Goal: Transaction & Acquisition: Download file/media

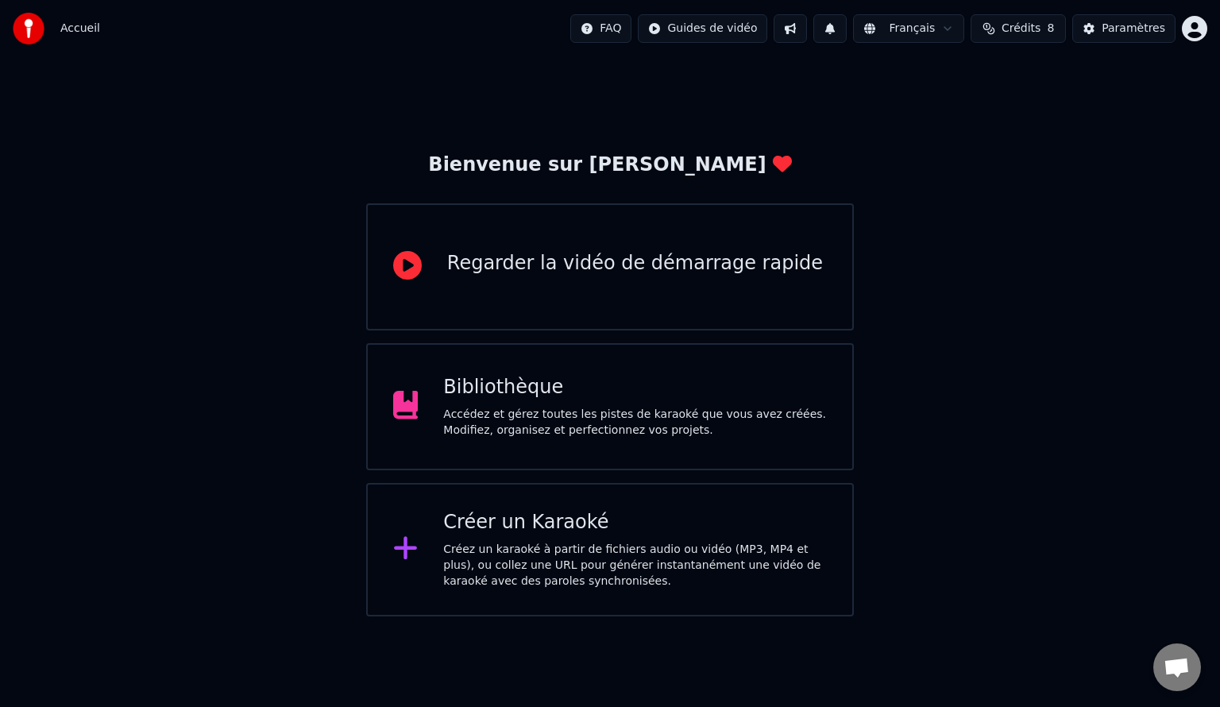
click at [540, 401] on div "Bibliothèque Accédez et gérez toutes les pistes de karaoké que vous avez créées…" at bounding box center [635, 407] width 384 height 64
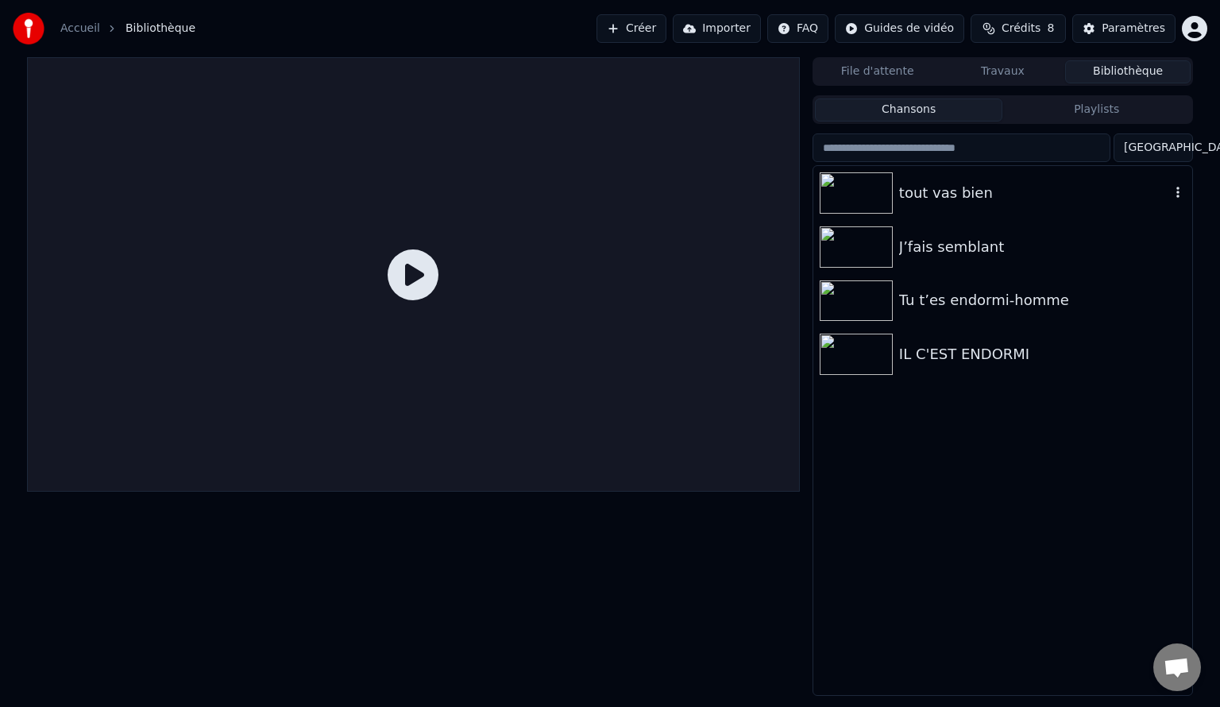
click at [868, 189] on img at bounding box center [856, 192] width 73 height 41
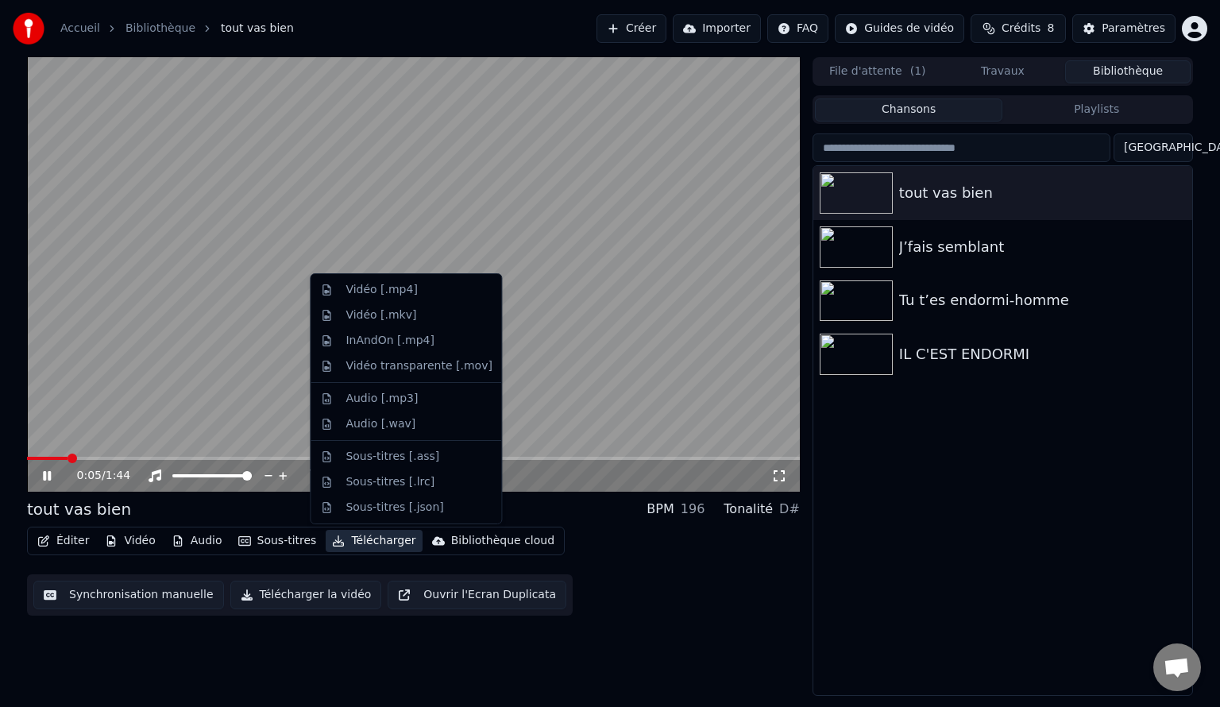
click at [363, 540] on button "Télécharger" at bounding box center [374, 541] width 96 height 22
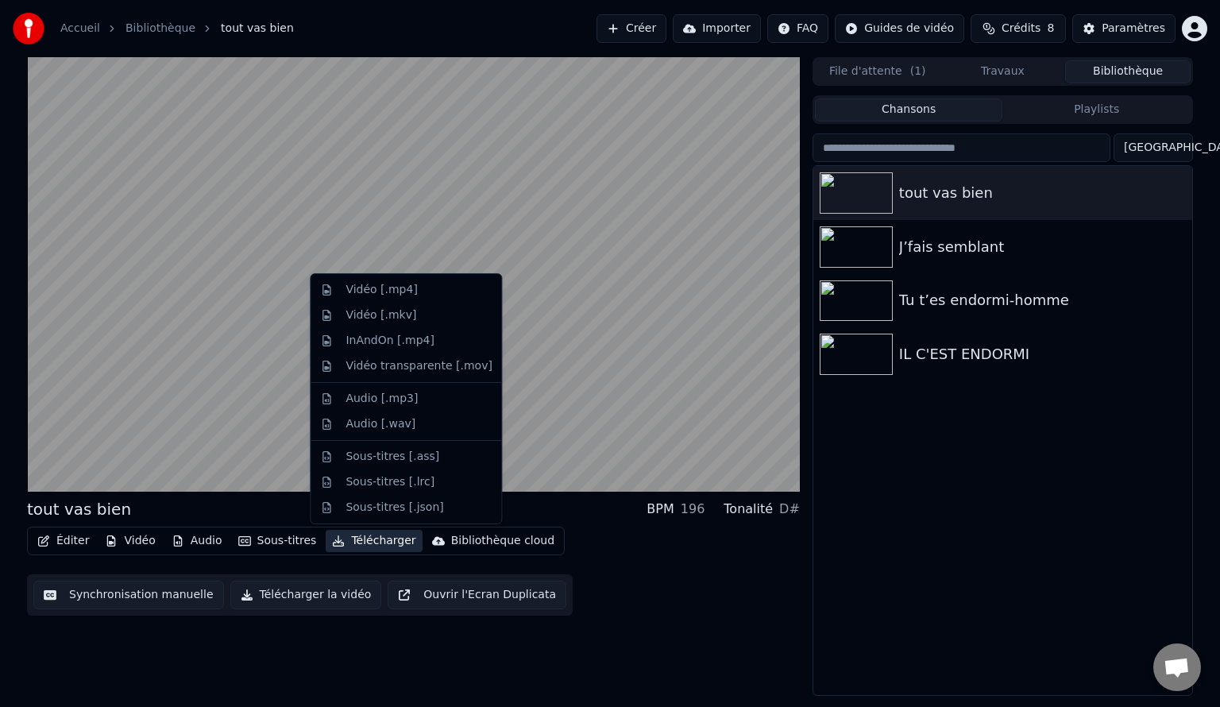
drag, startPoint x: 382, startPoint y: 454, endPoint x: 380, endPoint y: 508, distance: 54.1
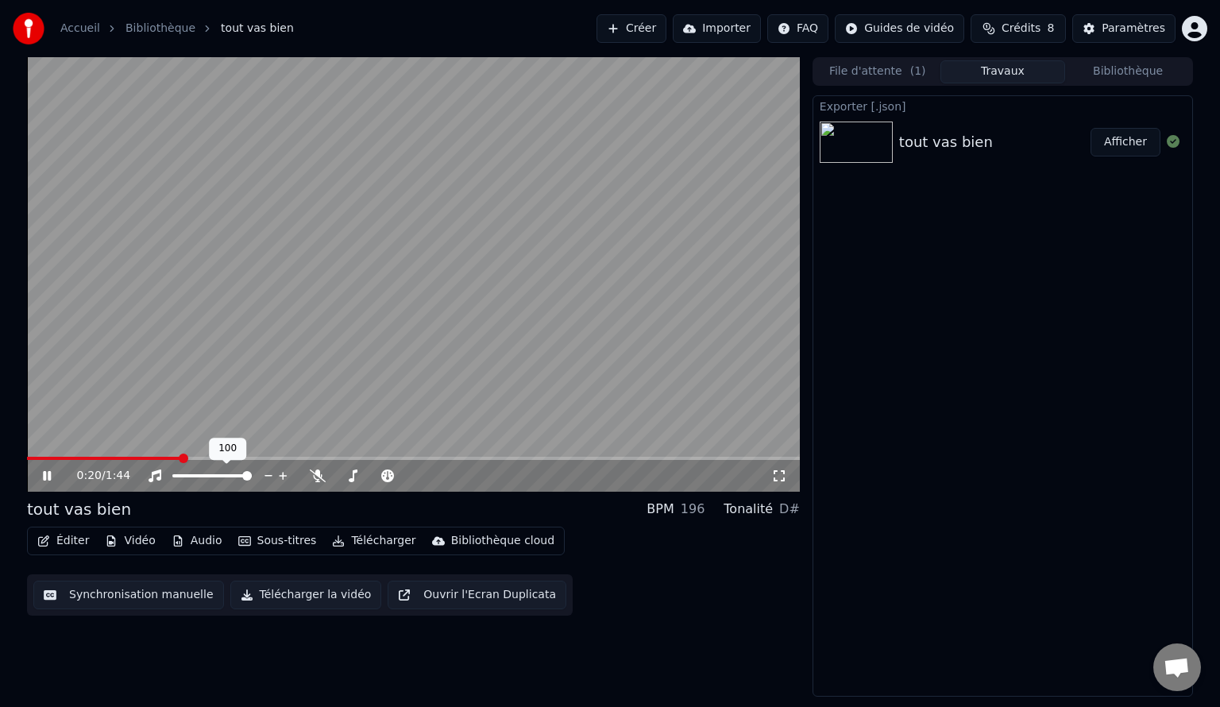
click at [225, 472] on div at bounding box center [227, 476] width 128 height 16
click at [189, 476] on span at bounding box center [211, 475] width 79 height 3
click at [232, 477] on span at bounding box center [211, 475] width 79 height 3
click at [378, 473] on div at bounding box center [390, 476] width 128 height 16
click at [415, 473] on span at bounding box center [410, 476] width 10 height 10
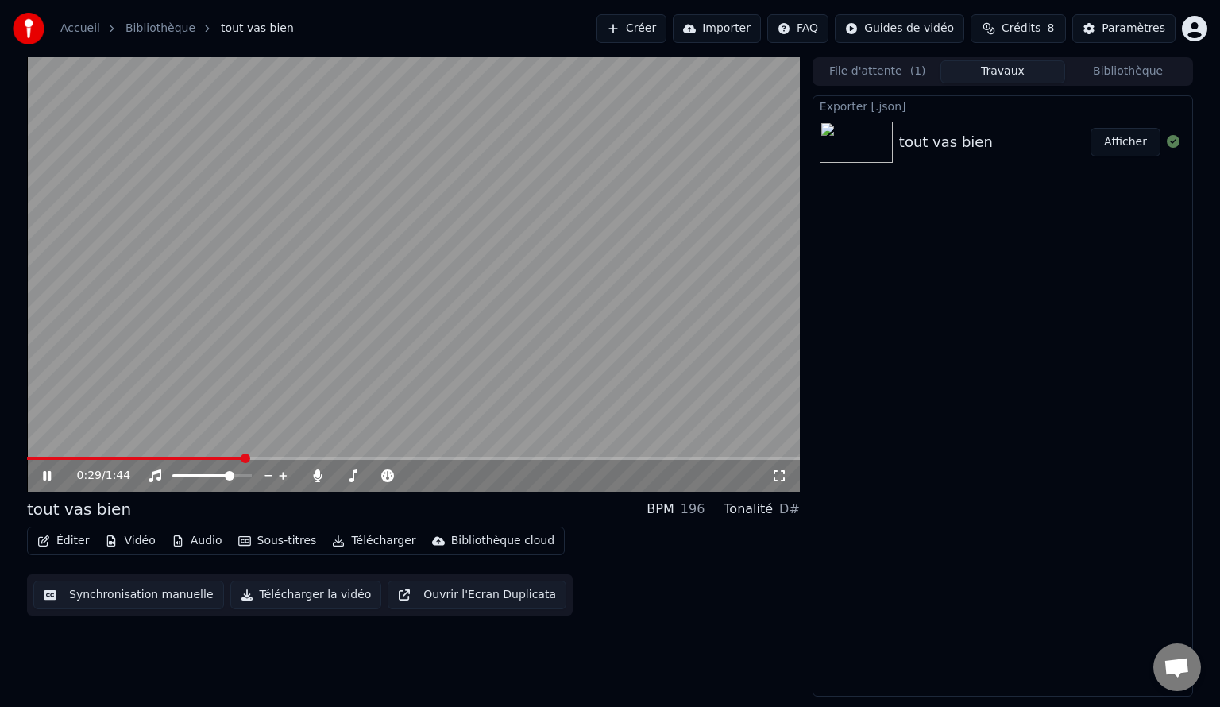
click at [351, 534] on button "Télécharger" at bounding box center [374, 541] width 96 height 22
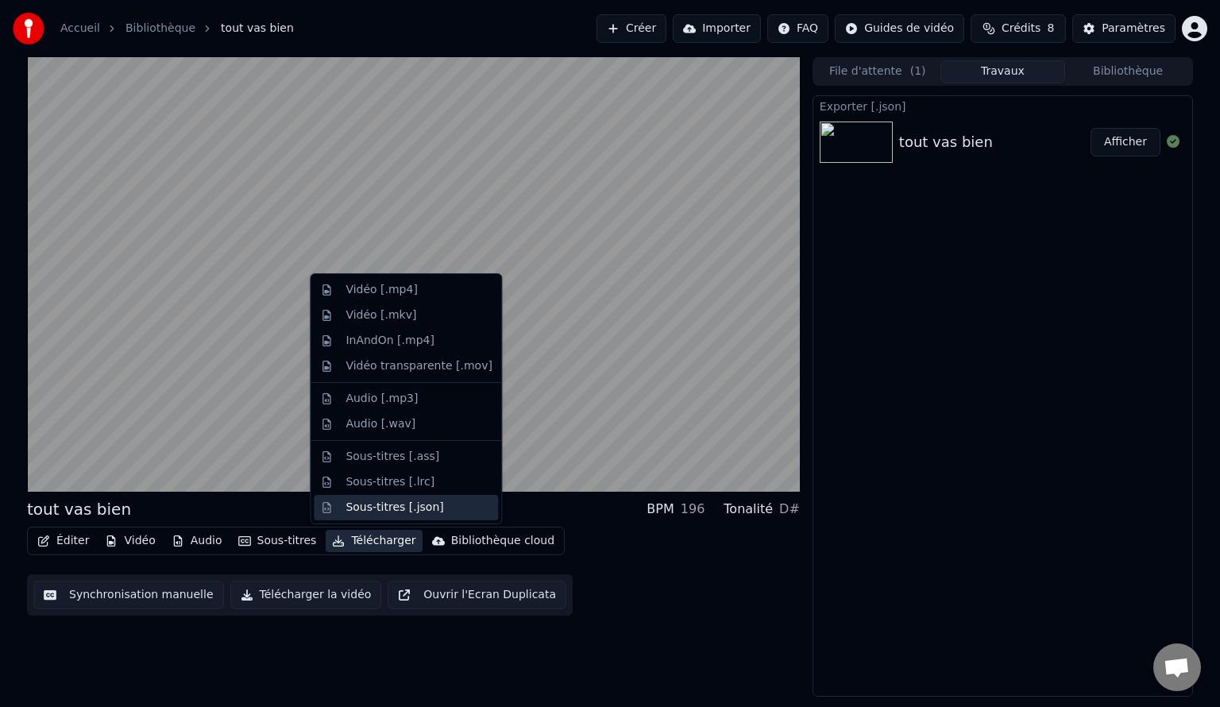
click at [356, 507] on div "Sous-titres [.json]" at bounding box center [395, 508] width 98 height 16
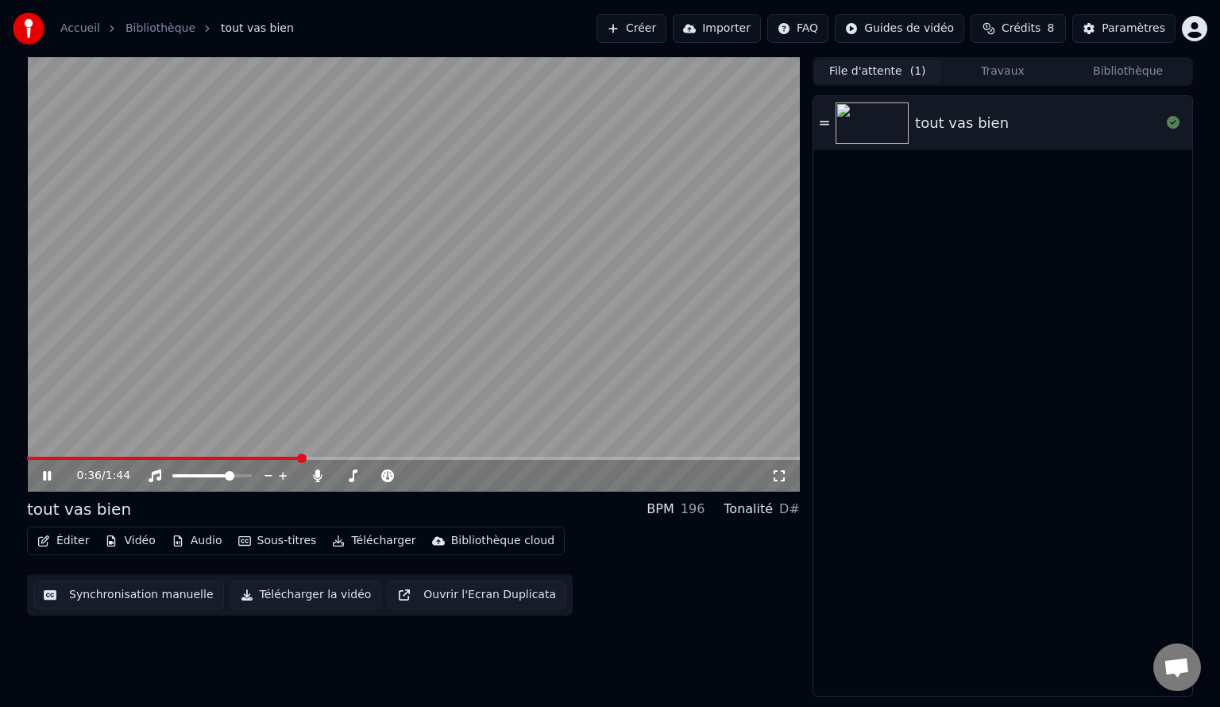
click at [874, 72] on button "File d'attente ( 1 )" at bounding box center [877, 71] width 125 height 23
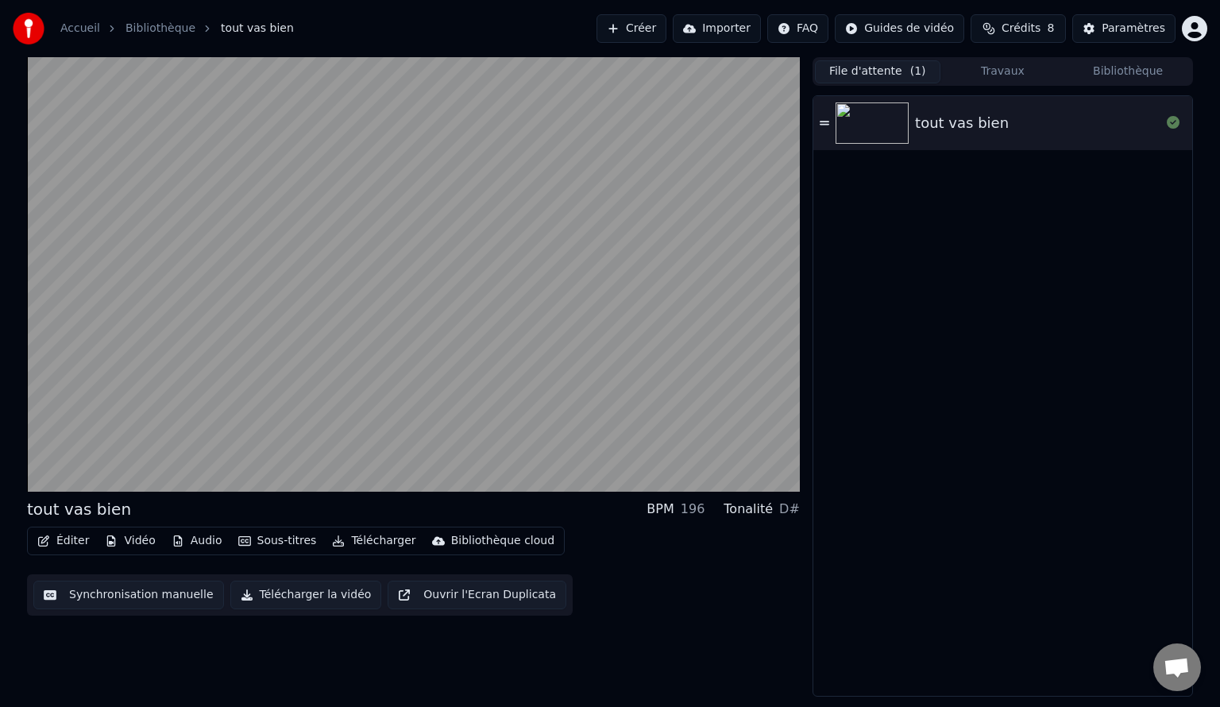
click at [1032, 71] on button "Travaux" at bounding box center [1002, 71] width 125 height 23
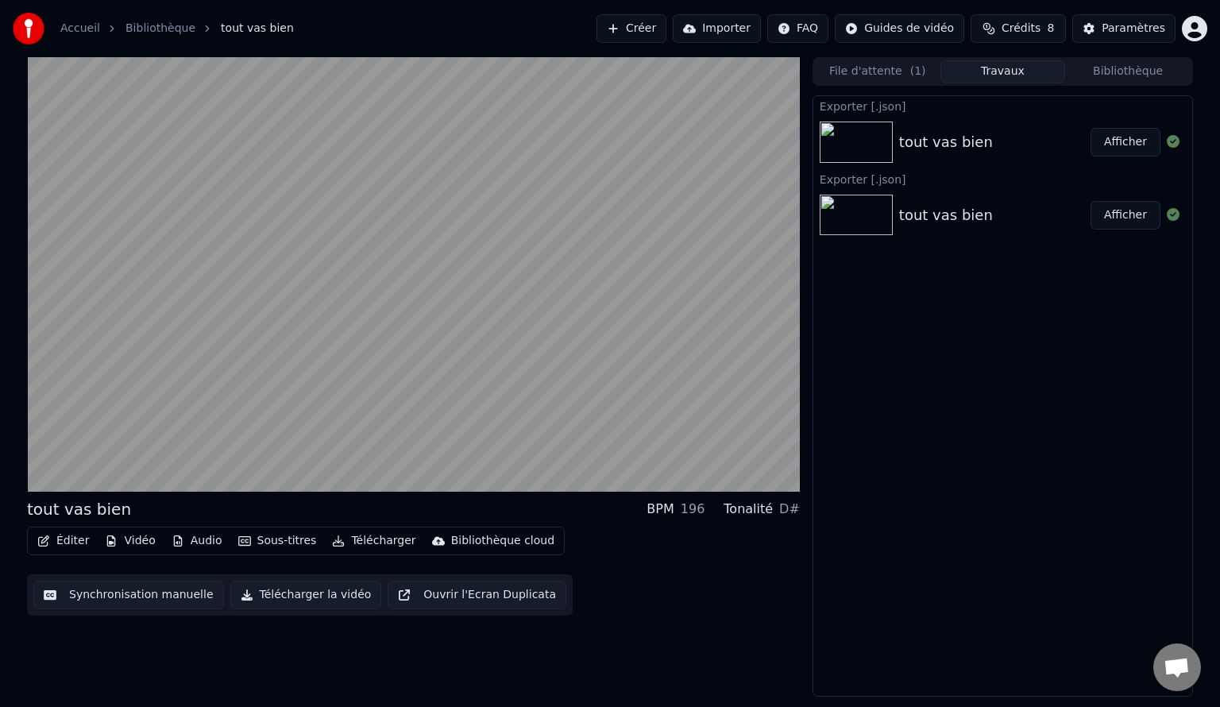
click at [1134, 140] on button "Afficher" at bounding box center [1126, 142] width 70 height 29
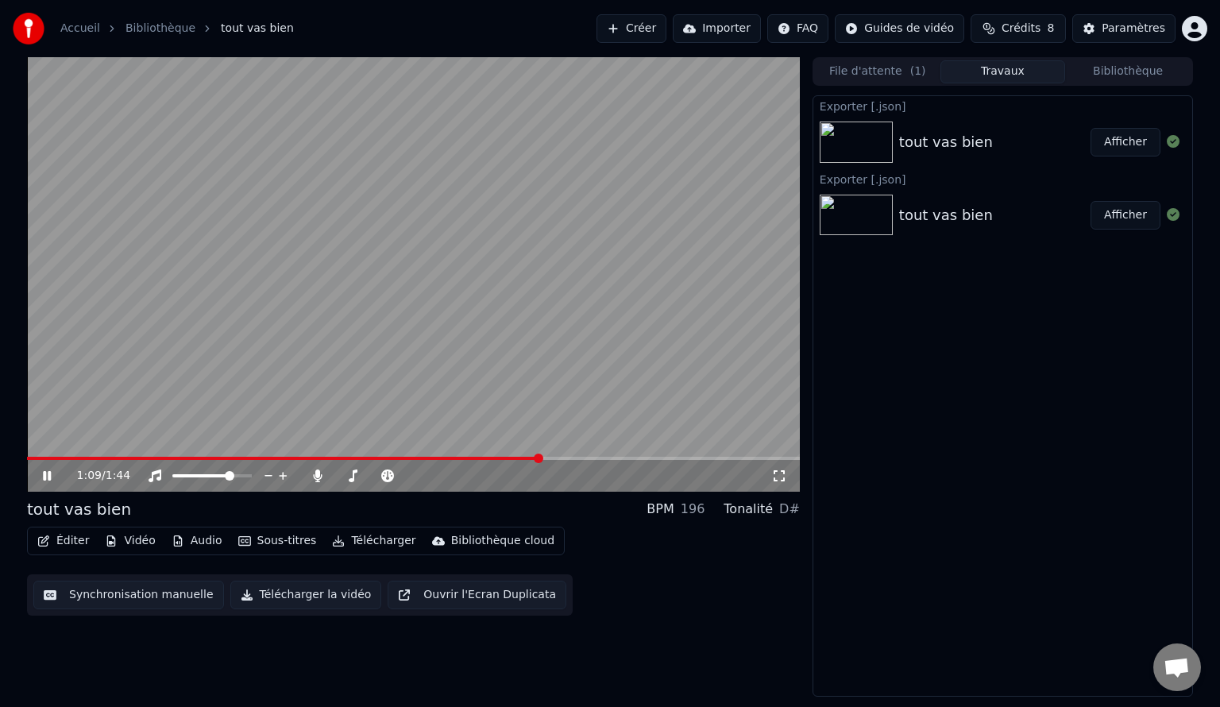
click at [434, 457] on span at bounding box center [283, 458] width 512 height 3
click at [450, 245] on video at bounding box center [413, 274] width 773 height 434
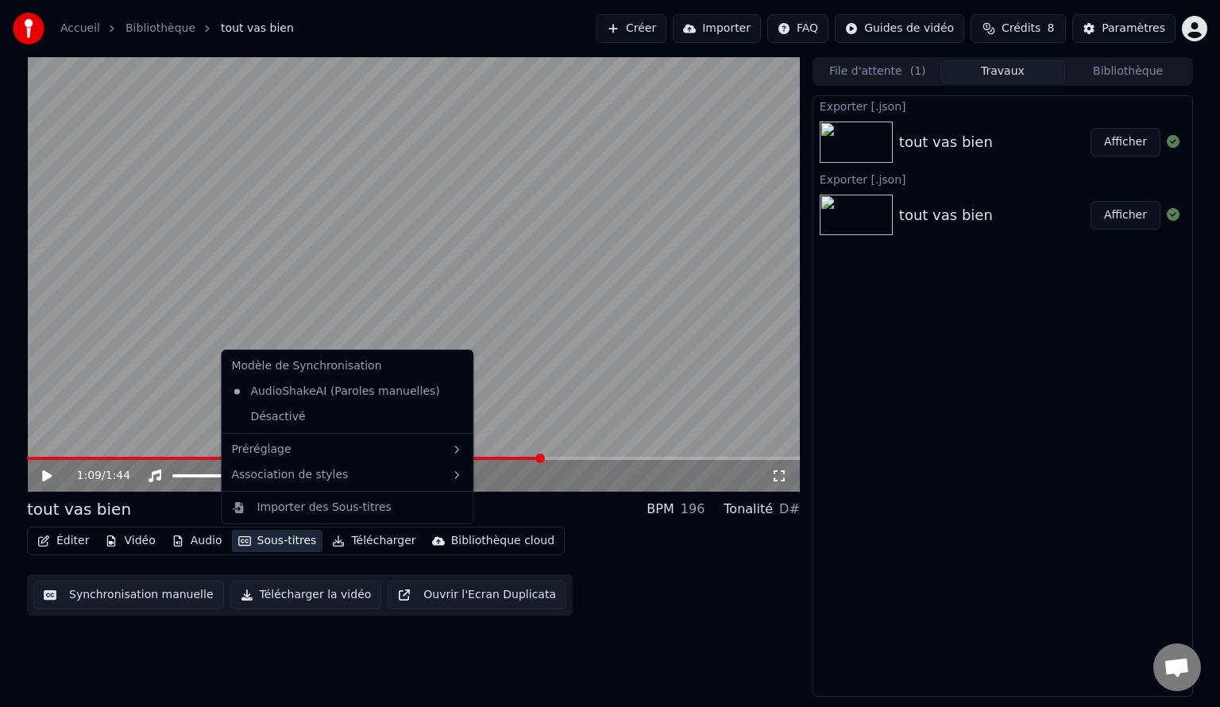
click at [279, 540] on button "Sous-titres" at bounding box center [277, 541] width 91 height 22
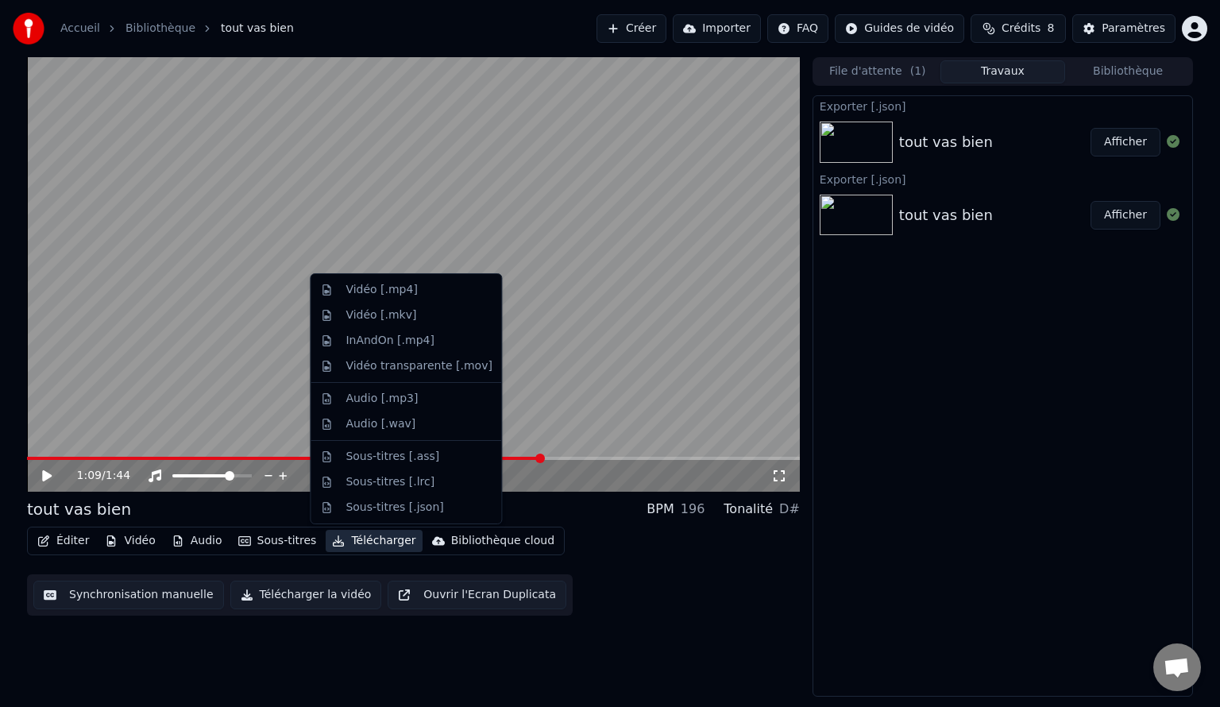
click at [365, 544] on button "Télécharger" at bounding box center [374, 541] width 96 height 22
click at [375, 458] on div "Sous-titres [.ass]" at bounding box center [393, 457] width 94 height 16
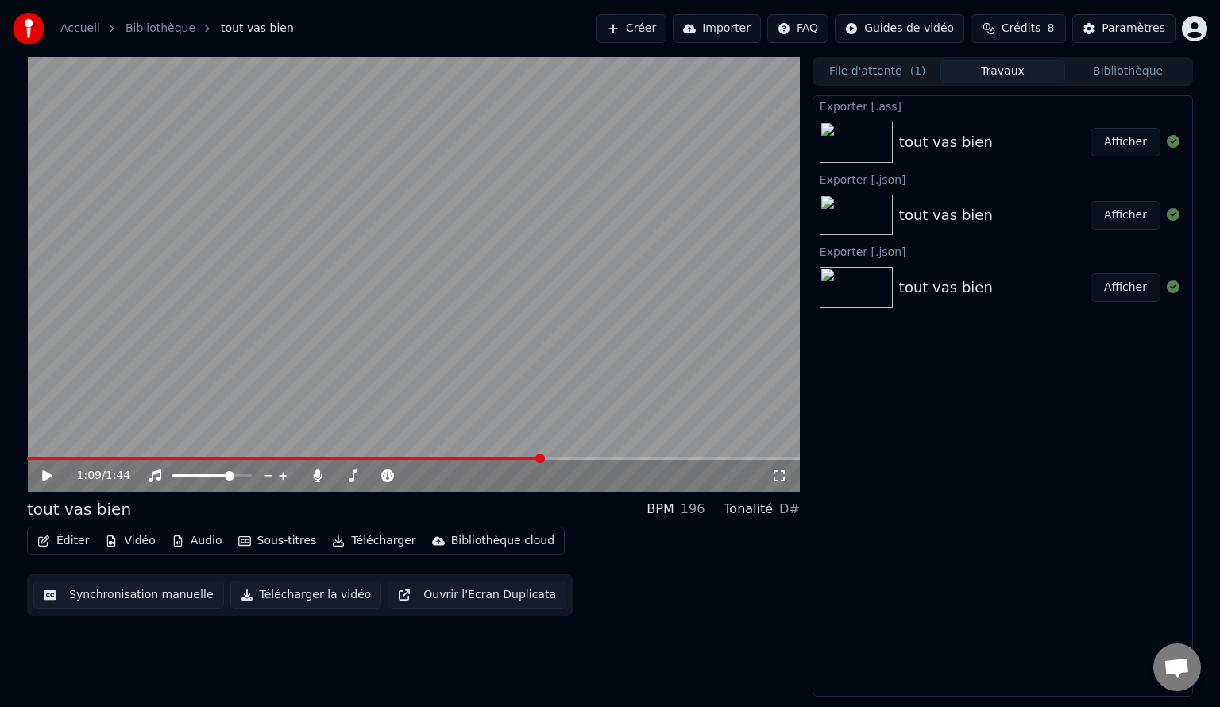
click at [1114, 146] on button "Afficher" at bounding box center [1126, 142] width 70 height 29
click at [373, 541] on button "Télécharger" at bounding box center [374, 541] width 96 height 22
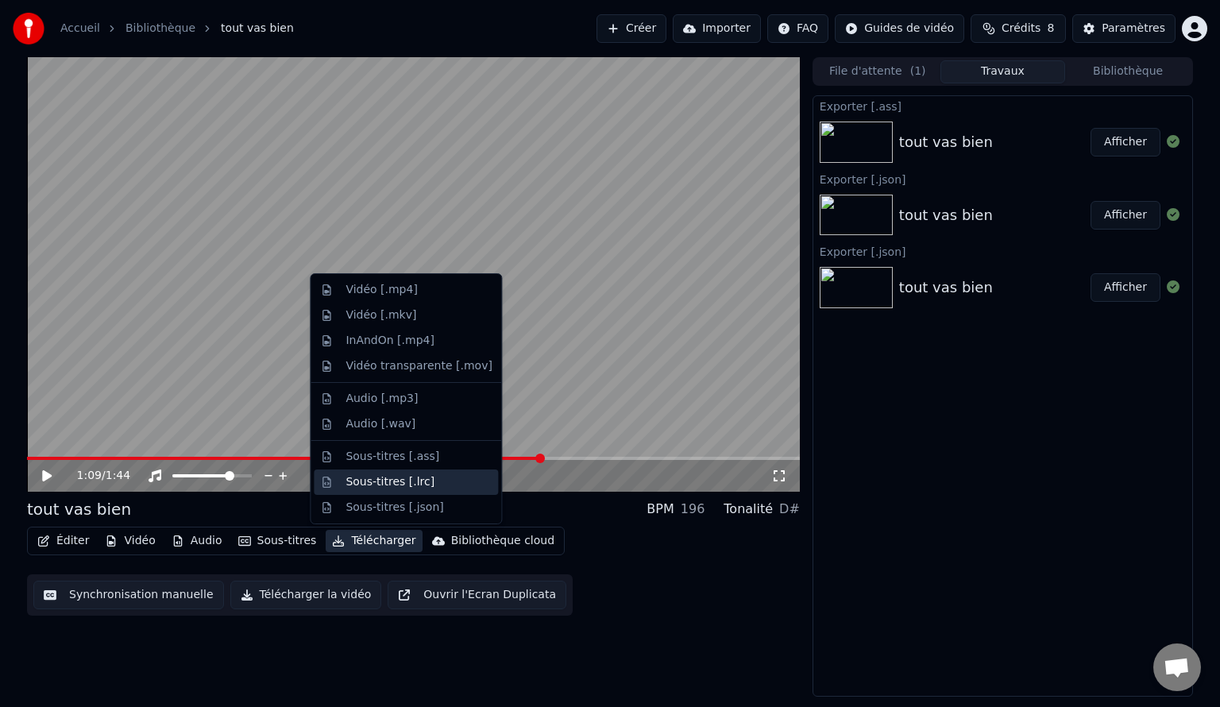
click at [391, 480] on div "Sous-titres [.lrc]" at bounding box center [390, 482] width 89 height 16
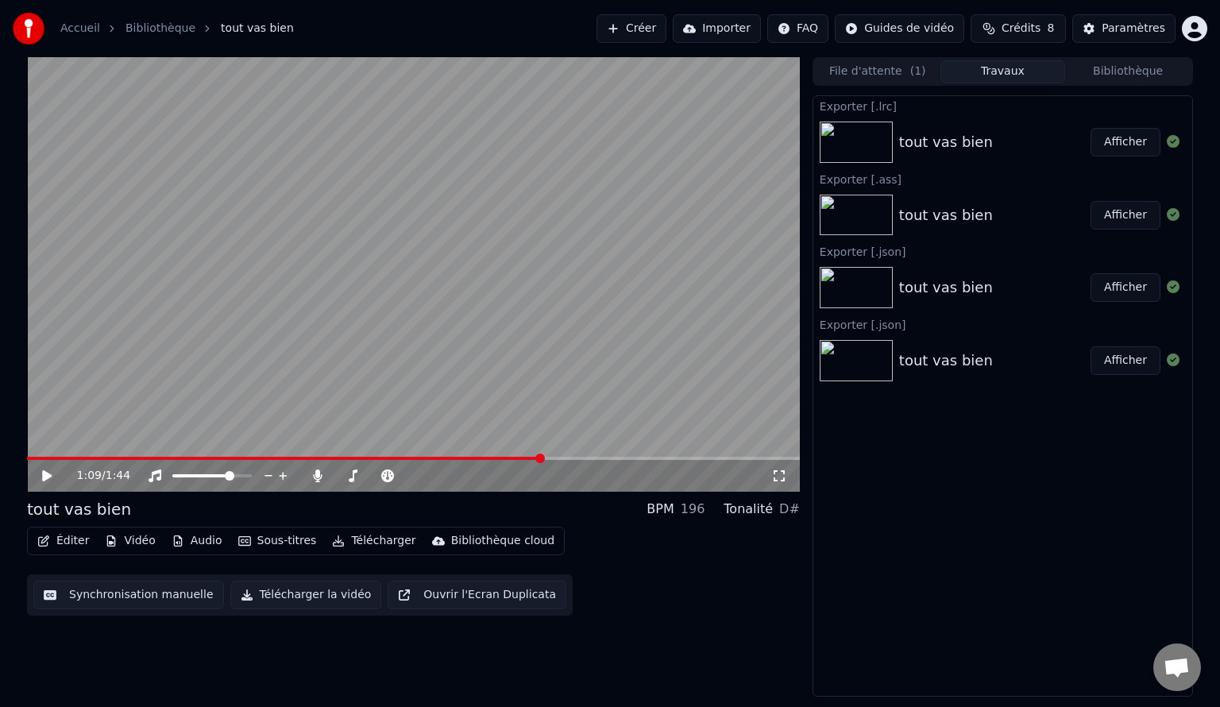
click at [1115, 140] on button "Afficher" at bounding box center [1126, 142] width 70 height 29
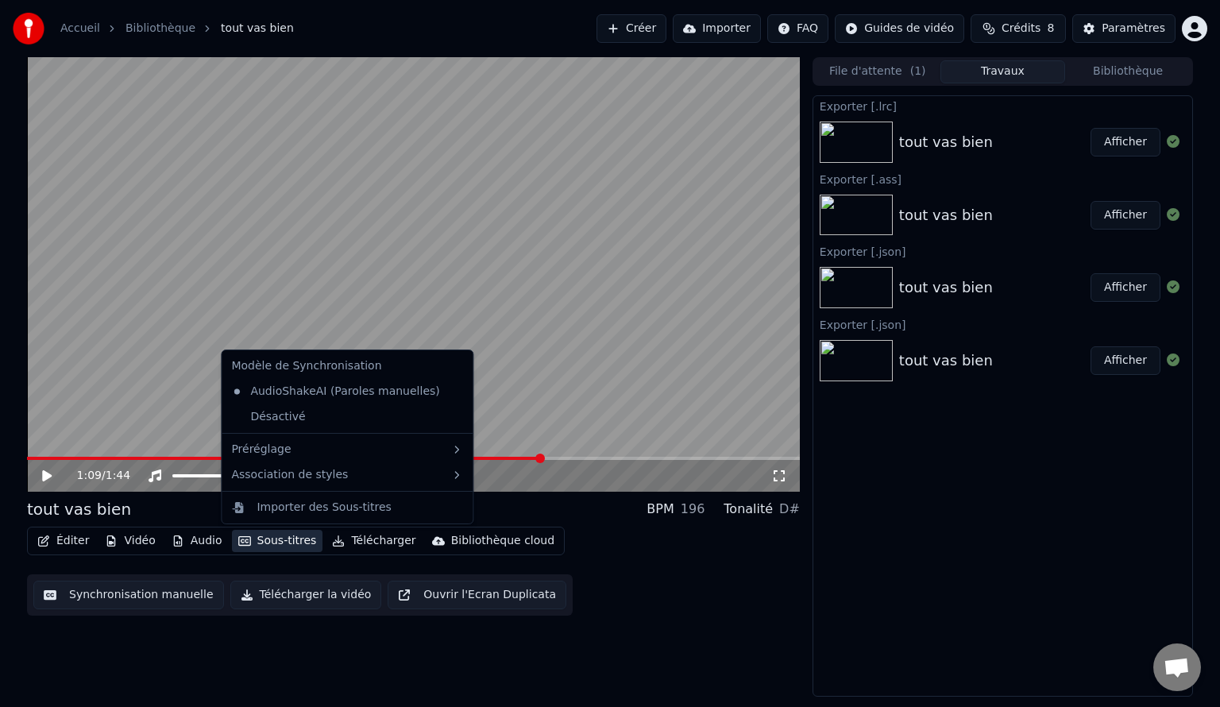
click at [268, 540] on button "Sous-titres" at bounding box center [277, 541] width 91 height 22
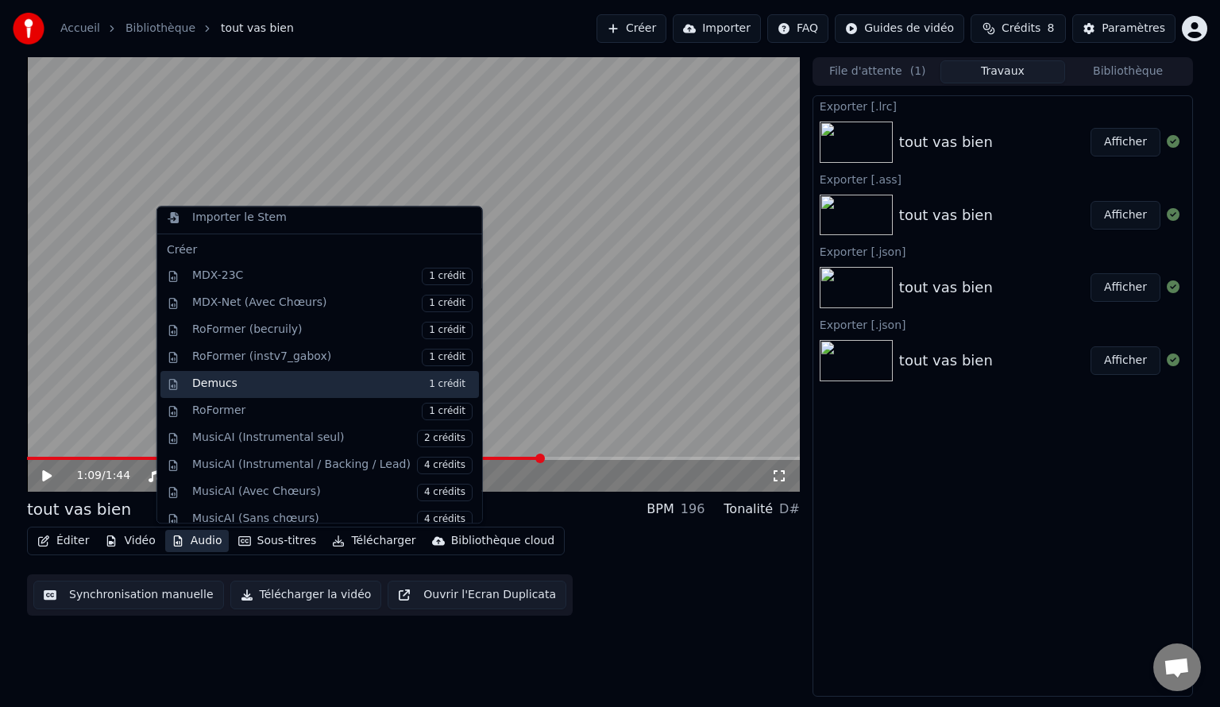
scroll to position [156, 0]
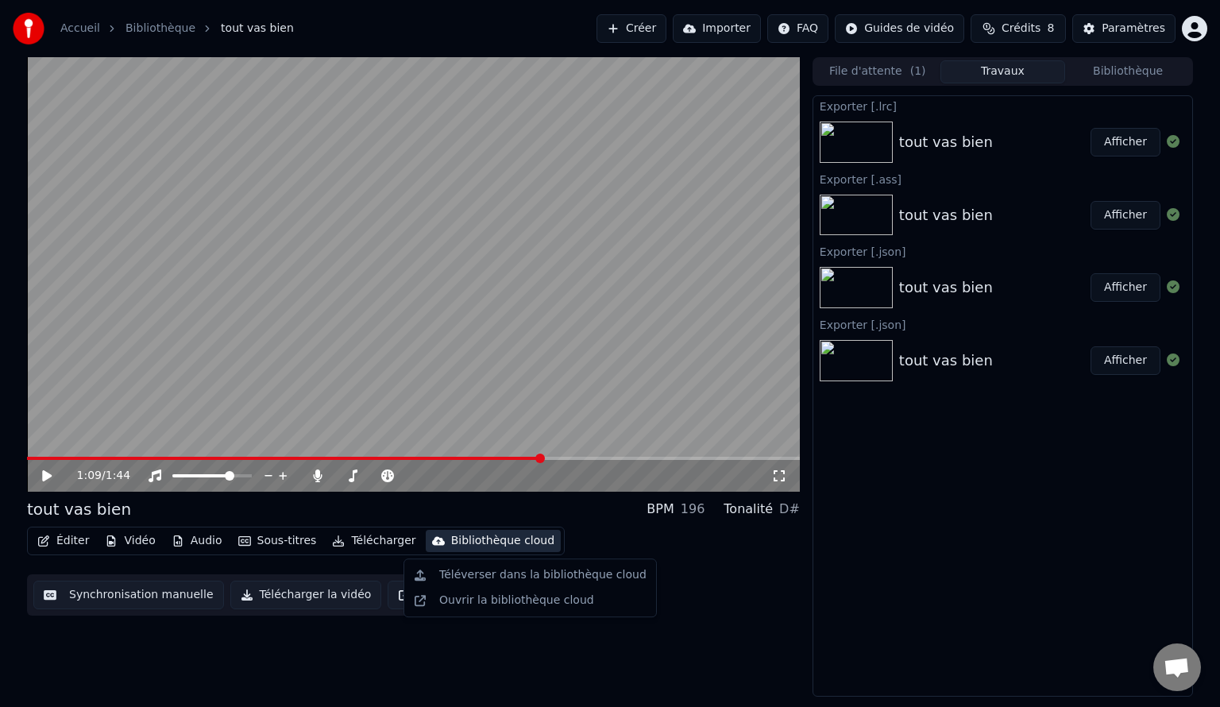
click at [731, 537] on div "Éditer Vidéo Audio Sous-titres Télécharger Bibliothèque cloud Synchronisation m…" at bounding box center [413, 571] width 773 height 89
